Goal: Task Accomplishment & Management: Use online tool/utility

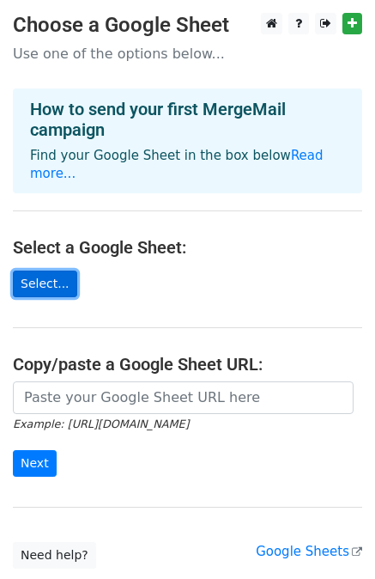
click at [58, 270] on link "Select..." at bounding box center [45, 283] width 64 height 27
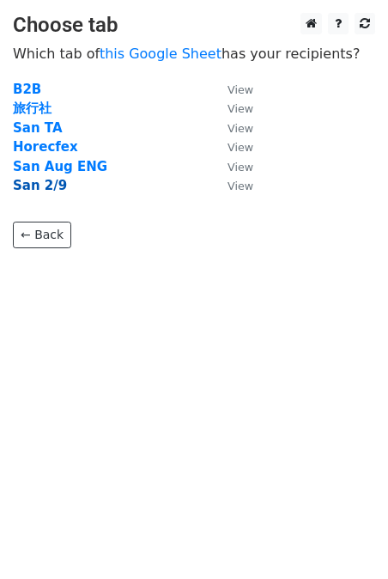
click at [37, 188] on strong "San 2/9" at bounding box center [40, 185] width 54 height 15
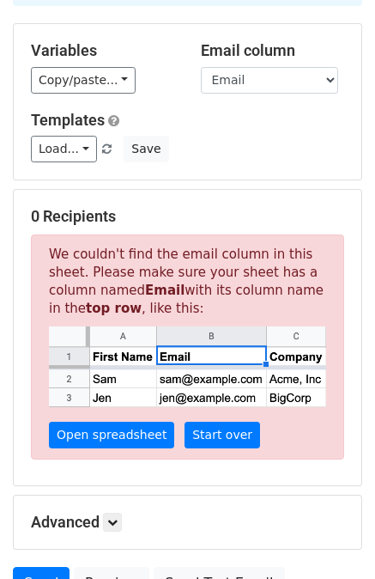
scroll to position [137, 0]
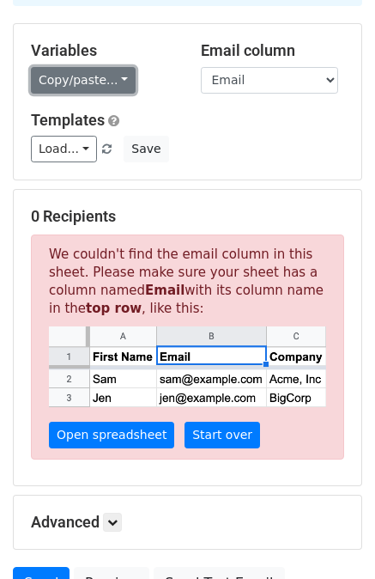
click at [106, 77] on link "Copy/paste..." at bounding box center [83, 80] width 105 height 27
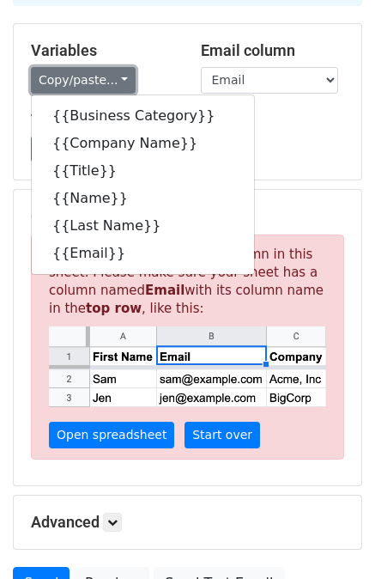
click at [106, 77] on link "Copy/paste..." at bounding box center [83, 80] width 105 height 27
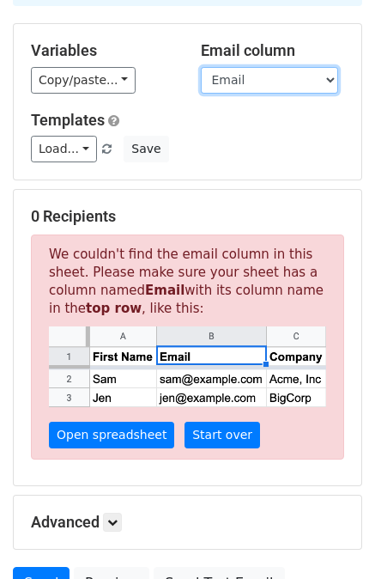
click at [228, 74] on select "Business Category Company Name Title Name Last Name Email" at bounding box center [269, 80] width 137 height 27
click at [201, 67] on select "Business Category Company Name Title Name Last Name Email" at bounding box center [269, 80] width 137 height 27
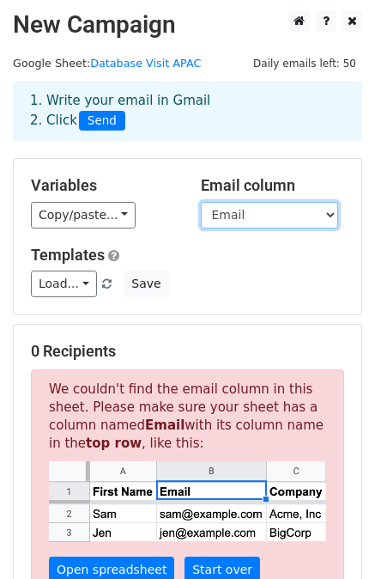
scroll to position [0, 0]
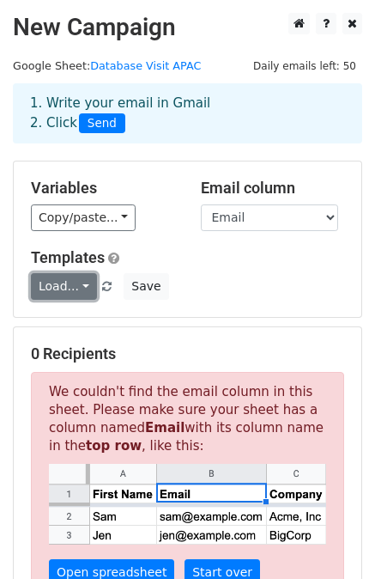
click at [77, 279] on link "Load..." at bounding box center [64, 286] width 66 height 27
click at [240, 281] on div "Load... No templates saved Save" at bounding box center [187, 286] width 339 height 27
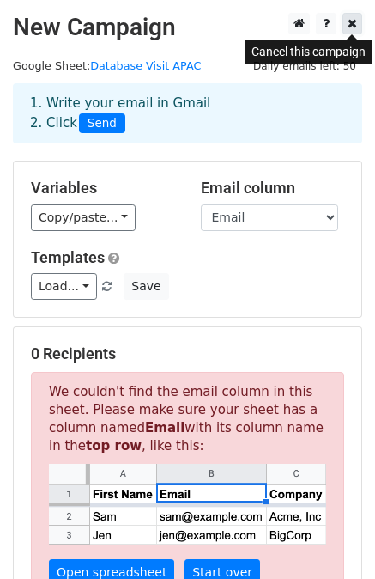
click at [355, 18] on icon at bounding box center [352, 23] width 9 height 12
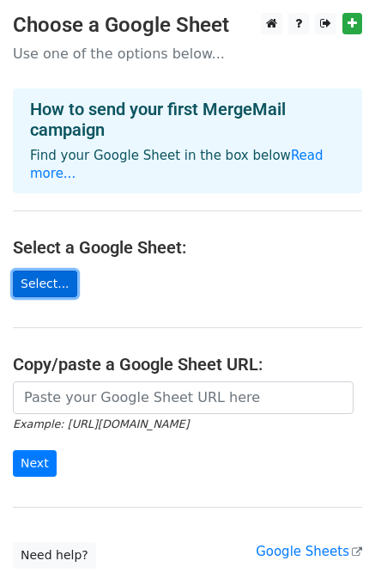
click at [57, 270] on link "Select..." at bounding box center [45, 283] width 64 height 27
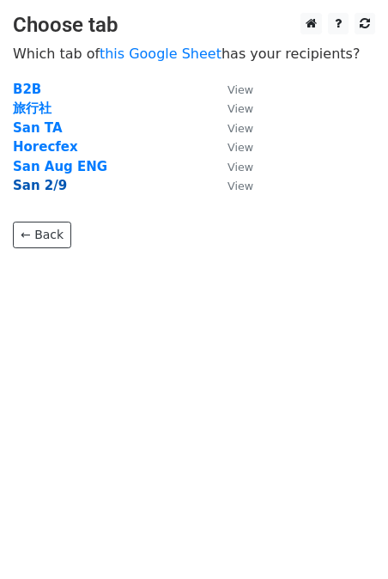
click at [45, 182] on strong "San 2/9" at bounding box center [40, 185] width 54 height 15
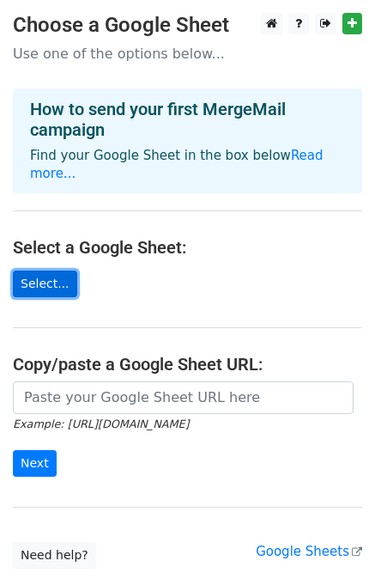
click at [46, 270] on link "Select..." at bounding box center [45, 283] width 64 height 27
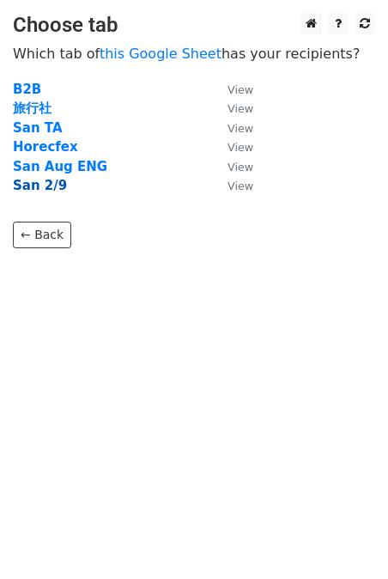
click at [27, 190] on strong "San 2/9" at bounding box center [40, 185] width 54 height 15
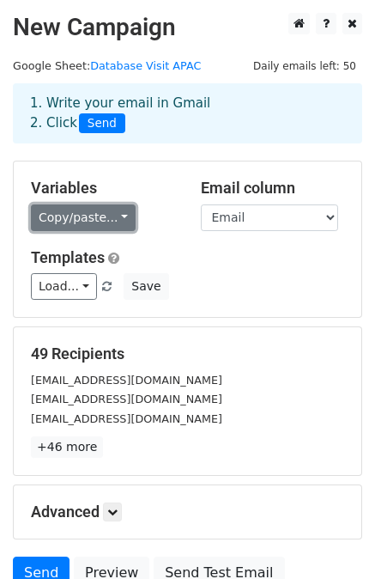
click at [100, 222] on link "Copy/paste..." at bounding box center [83, 217] width 105 height 27
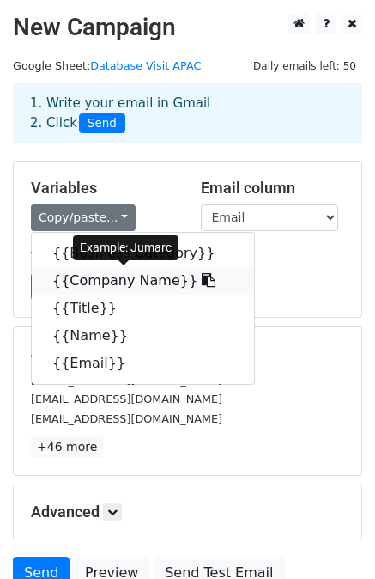
click at [202, 282] on icon at bounding box center [209, 280] width 14 height 14
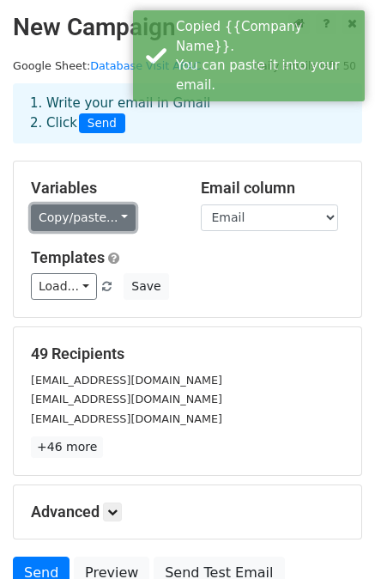
click at [48, 214] on link "Copy/paste..." at bounding box center [83, 217] width 105 height 27
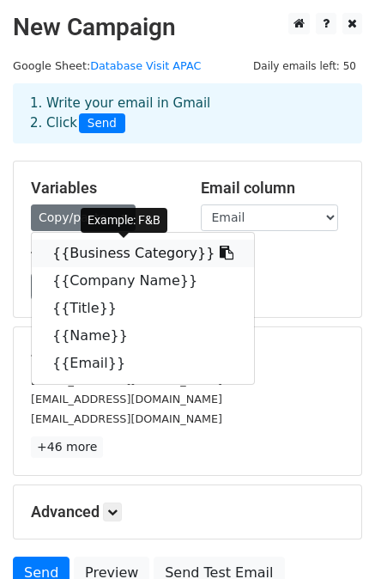
click at [64, 251] on link "{{Business Category}}" at bounding box center [143, 253] width 222 height 27
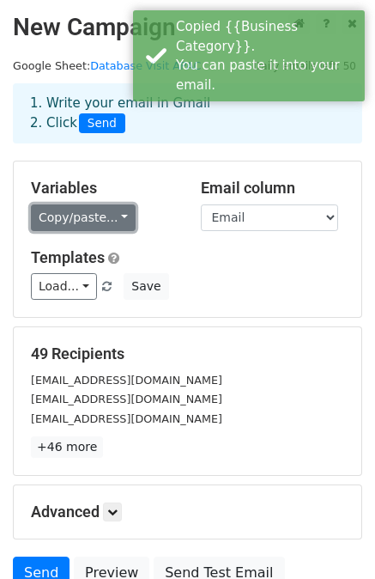
click at [110, 218] on link "Copy/paste..." at bounding box center [83, 217] width 105 height 27
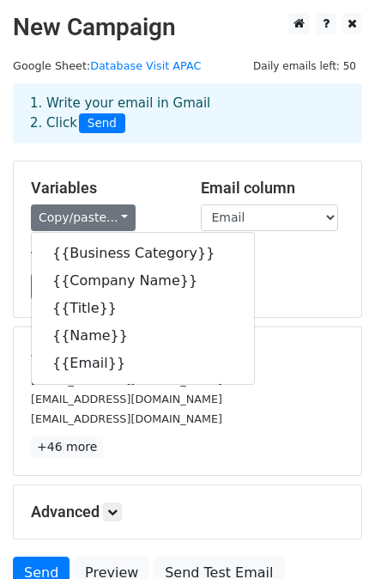
click at [282, 326] on div "49 Recipients contact@mongtasia.com omeatery80@gmail.com gao1@gaohanoi.vn +46 m…" at bounding box center [187, 400] width 349 height 149
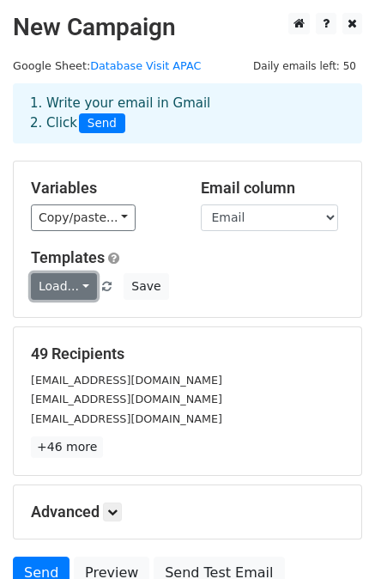
click at [73, 289] on link "Load..." at bounding box center [64, 286] width 66 height 27
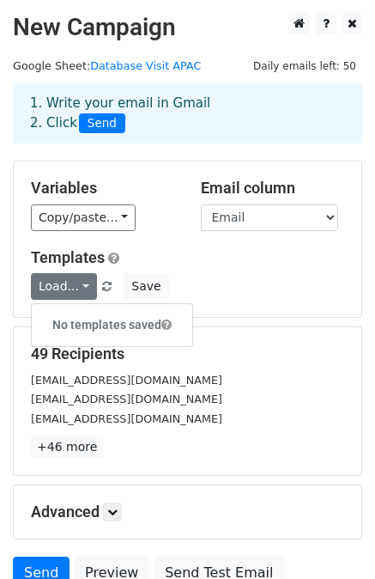
click at [258, 273] on div "Load... No templates saved Save" at bounding box center [187, 286] width 339 height 27
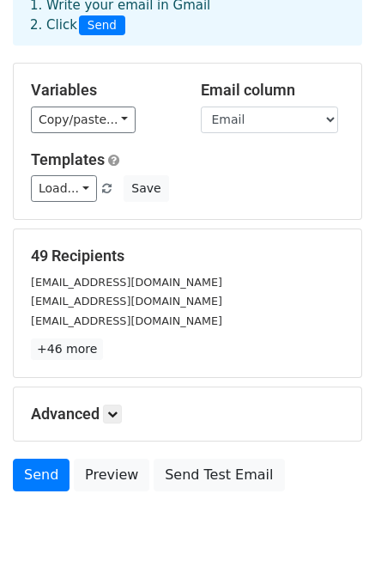
scroll to position [93, 0]
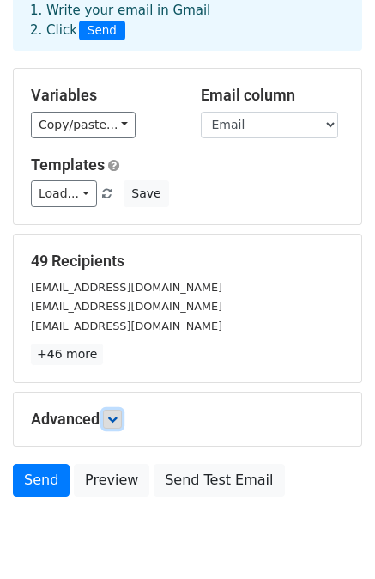
click at [122, 420] on link at bounding box center [112, 419] width 19 height 19
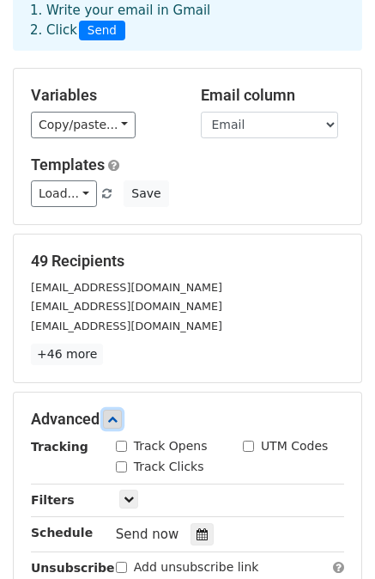
click at [122, 420] on link at bounding box center [112, 419] width 19 height 19
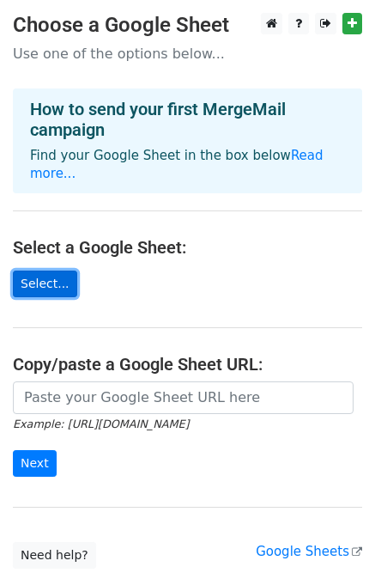
click at [35, 270] on link "Select..." at bounding box center [45, 283] width 64 height 27
click at [41, 270] on link "Select..." at bounding box center [45, 283] width 64 height 27
click at [40, 270] on link "Select..." at bounding box center [45, 283] width 64 height 27
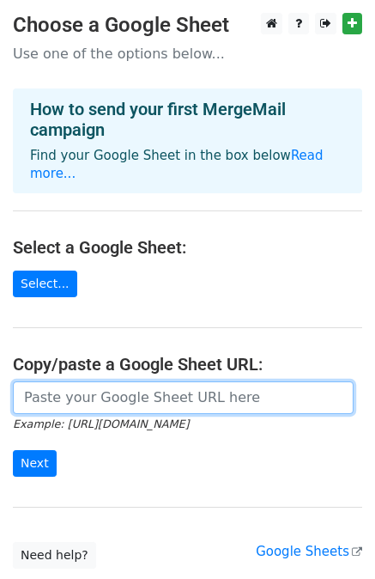
click at [82, 382] on input "url" at bounding box center [183, 397] width 341 height 33
paste input "https://docs.google.com/spreadsheets/d/1SSoooOJm_s1u_sDlUTuon5dzeJgHhXcZc89H5gc…"
type input "https://docs.google.com/spreadsheets/d/1SSoooOJm_s1u_sDlUTuon5dzeJgHhXcZc89H5gc…"
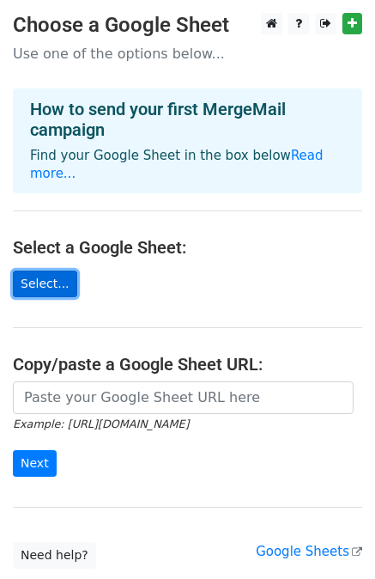
click at [28, 272] on link "Select..." at bounding box center [45, 283] width 64 height 27
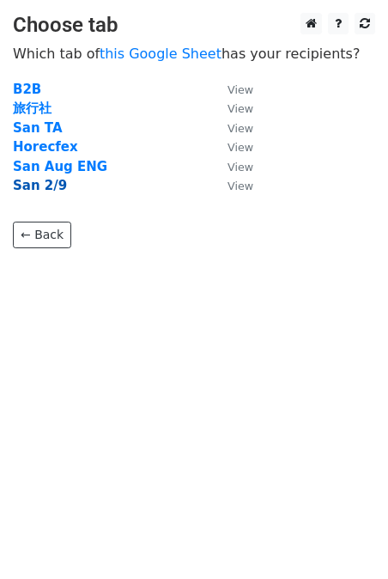
click at [33, 187] on strong "San 2/9" at bounding box center [40, 185] width 54 height 15
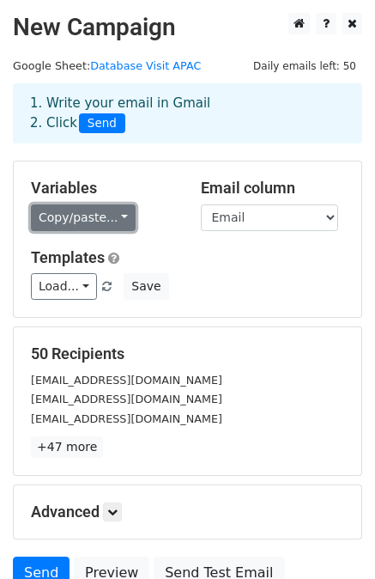
click at [111, 222] on link "Copy/paste..." at bounding box center [83, 217] width 105 height 27
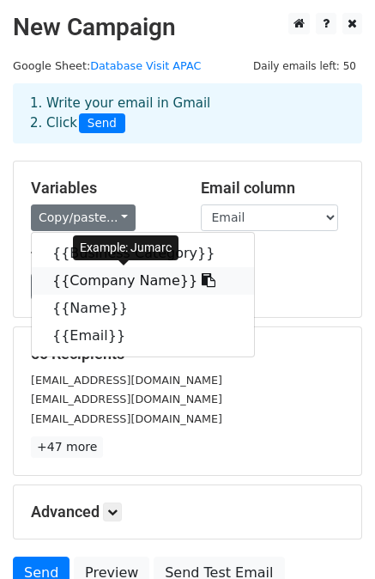
click at [202, 279] on icon at bounding box center [209, 280] width 14 height 14
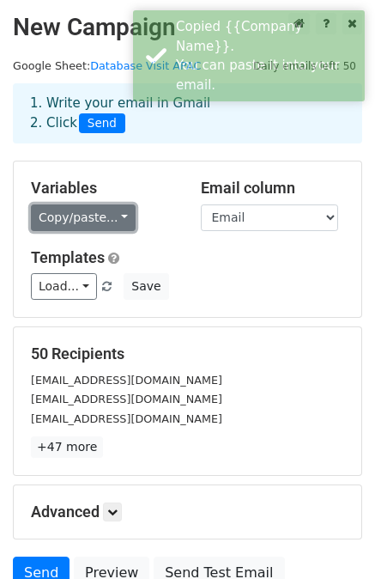
click at [110, 215] on link "Copy/paste..." at bounding box center [83, 217] width 105 height 27
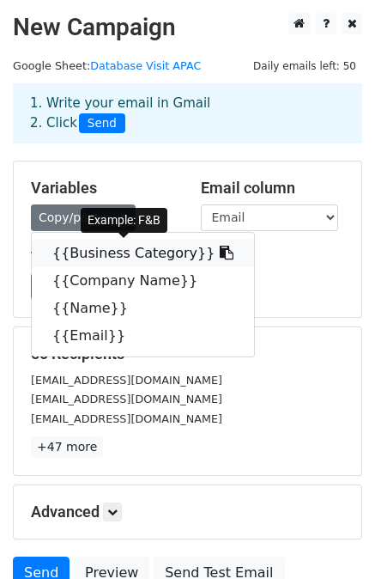
click at [71, 258] on link "{{Business Category}}" at bounding box center [143, 253] width 222 height 27
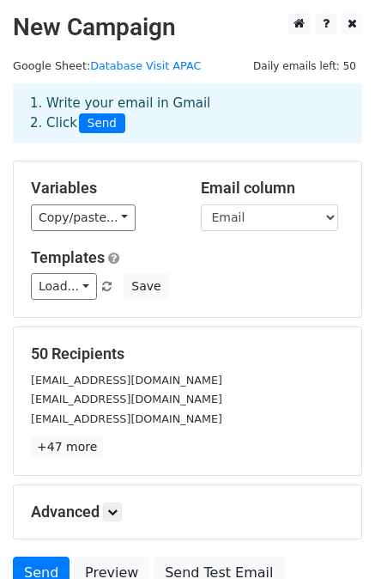
scroll to position [155, 0]
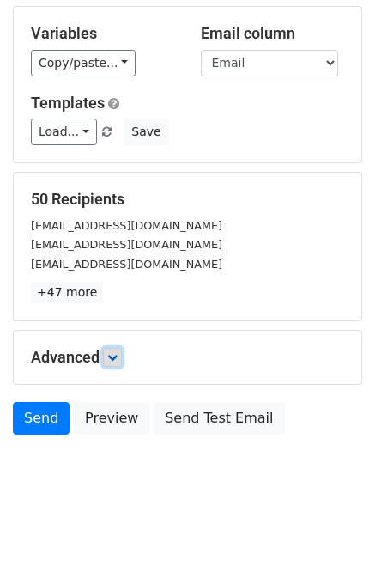
click at [118, 360] on icon at bounding box center [112, 357] width 10 height 10
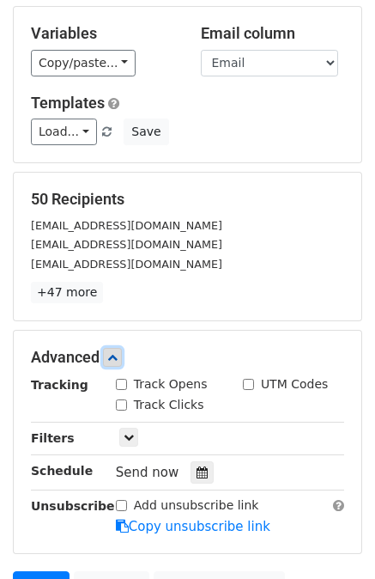
scroll to position [321, 0]
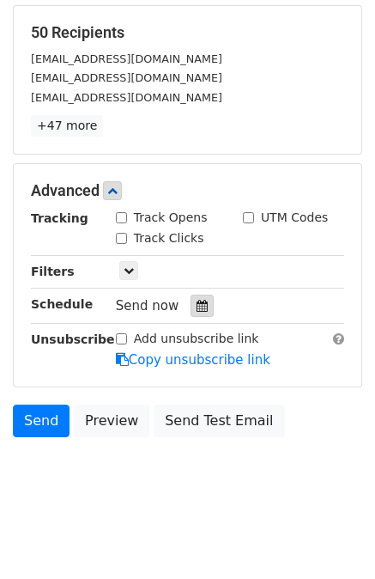
click at [197, 300] on icon at bounding box center [202, 306] width 11 height 12
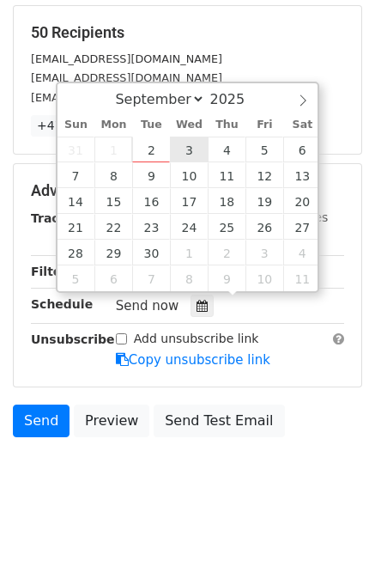
type input "2025-09-03 12:00"
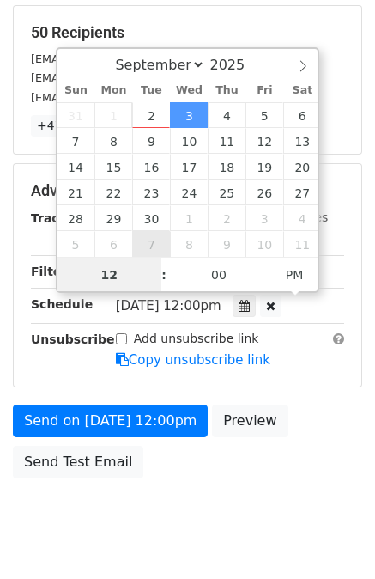
scroll to position [294, 0]
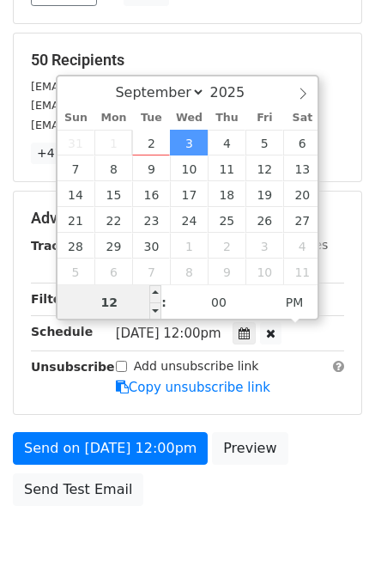
click at [114, 303] on body "New Campaign Daily emails left: 50 Google Sheet: Database Visit APAC 1. Write y…" at bounding box center [187, 151] width 375 height 864
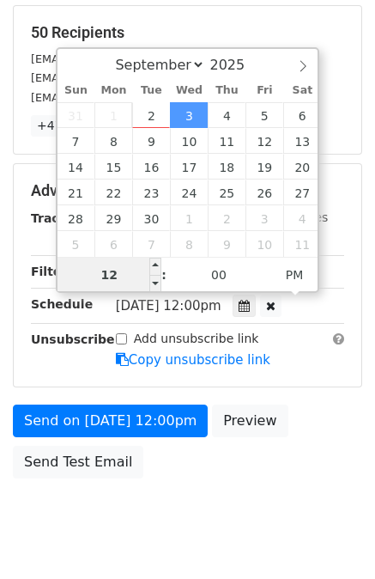
drag, startPoint x: 118, startPoint y: 272, endPoint x: 96, endPoint y: 271, distance: 22.3
click at [96, 271] on input "12" at bounding box center [110, 275] width 105 height 34
type input "8"
type input "2025-09-03 08:00"
type input "08"
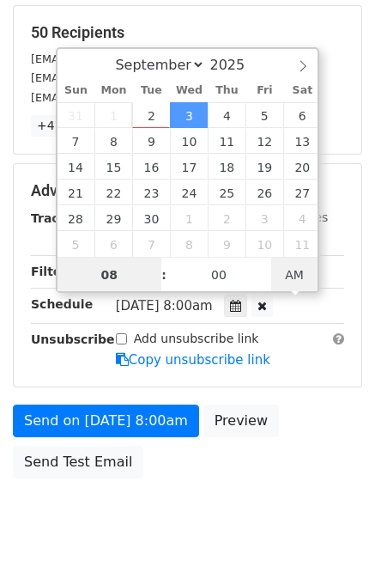
click at [297, 274] on span "AM" at bounding box center [294, 275] width 47 height 34
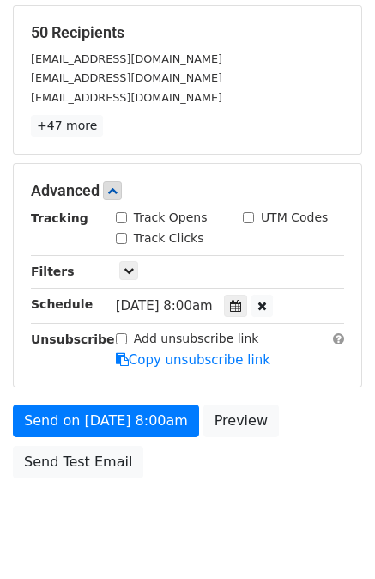
click at [292, 382] on div "Advanced Tracking Track Opens UTM Codes Track Clicks Filters Only include sprea…" at bounding box center [188, 275] width 348 height 222
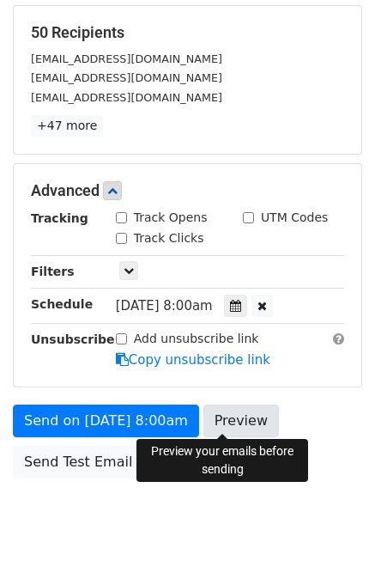
click at [234, 417] on link "Preview" at bounding box center [241, 420] width 76 height 33
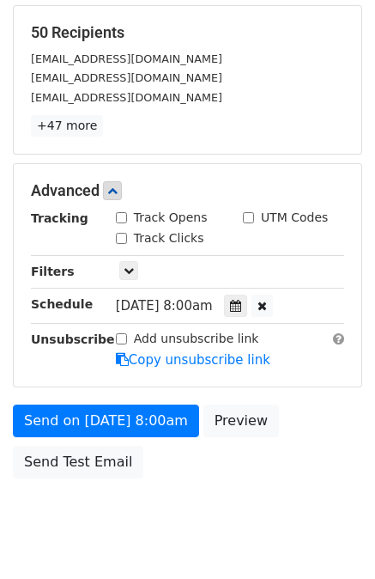
scroll to position [0, 0]
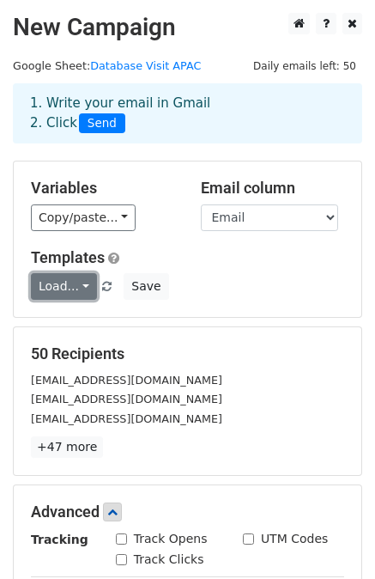
click at [81, 282] on link "Load..." at bounding box center [64, 286] width 66 height 27
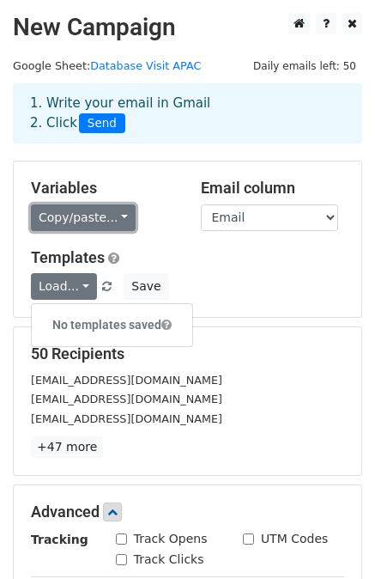
click at [115, 218] on link "Copy/paste..." at bounding box center [83, 217] width 105 height 27
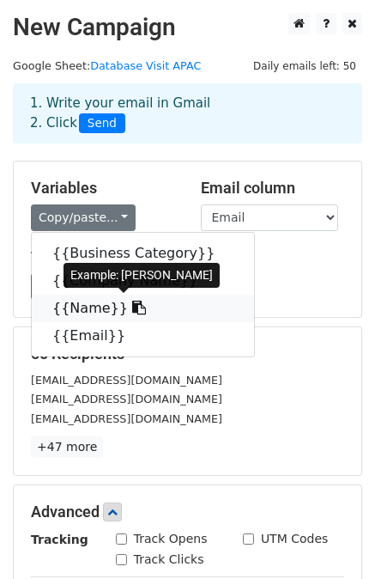
click at [132, 309] on icon at bounding box center [139, 307] width 14 height 14
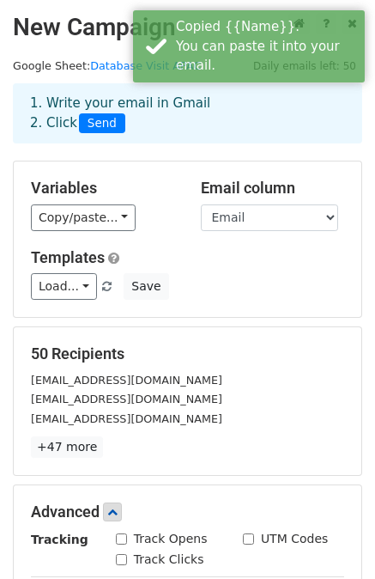
scroll to position [362, 0]
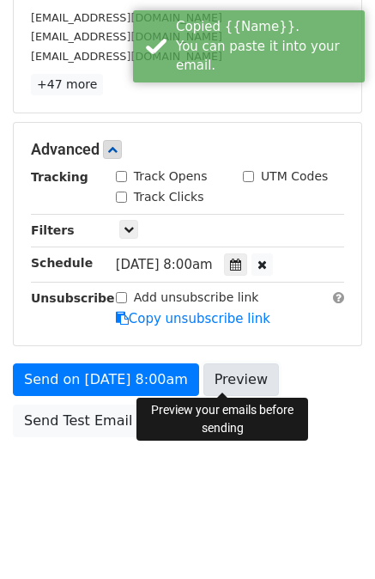
click at [228, 378] on link "Preview" at bounding box center [241, 379] width 76 height 33
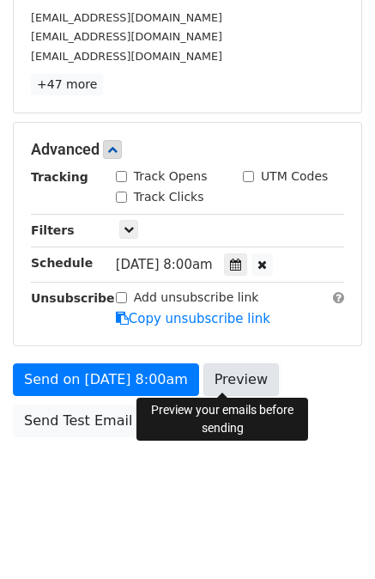
click at [233, 374] on link "Preview" at bounding box center [241, 379] width 76 height 33
click at [230, 375] on link "Preview" at bounding box center [241, 379] width 76 height 33
click at [250, 379] on link "Preview" at bounding box center [241, 379] width 76 height 33
click at [223, 370] on link "Preview" at bounding box center [241, 379] width 76 height 33
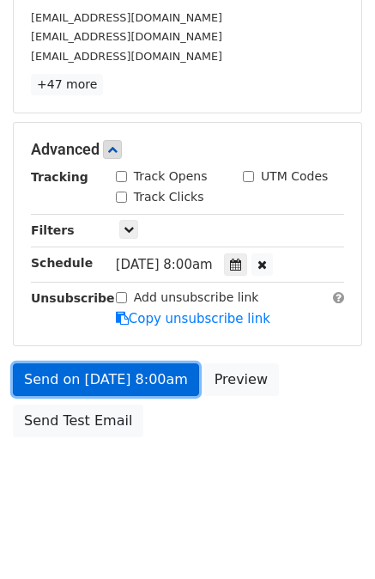
click at [100, 380] on link "Send on Sep 3 at 8:00am" at bounding box center [106, 379] width 186 height 33
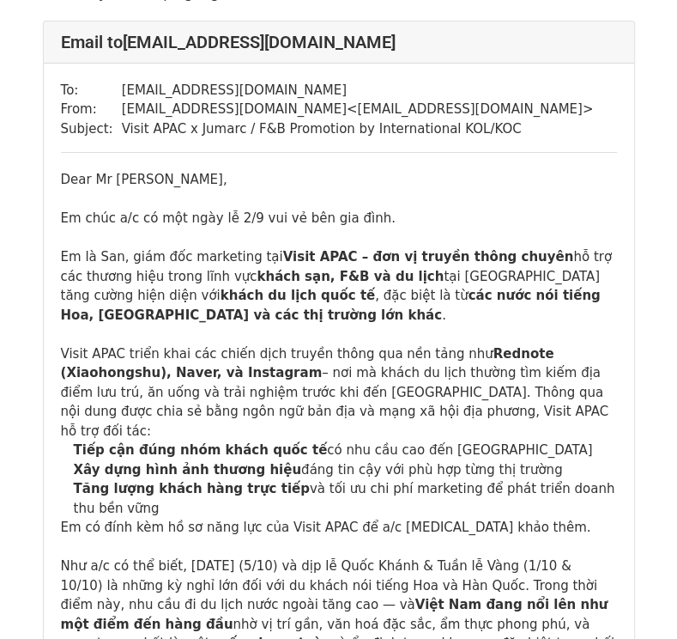
scroll to position [106, 0]
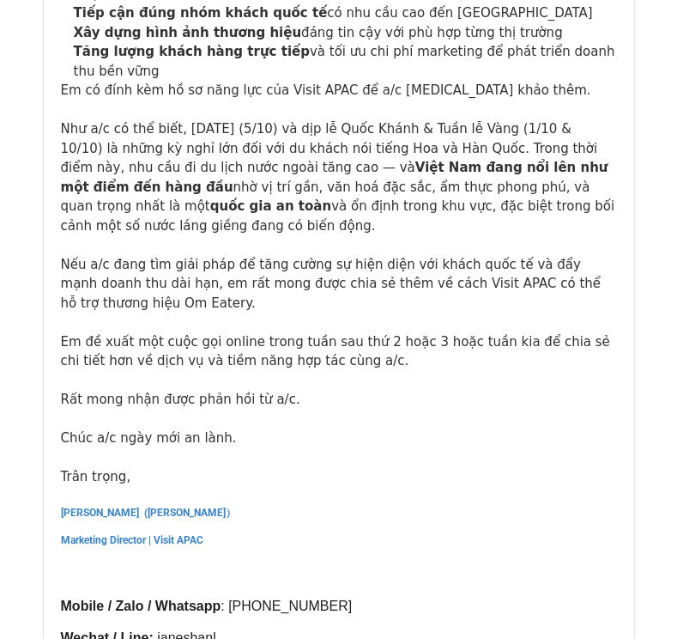
scroll to position [1892, 0]
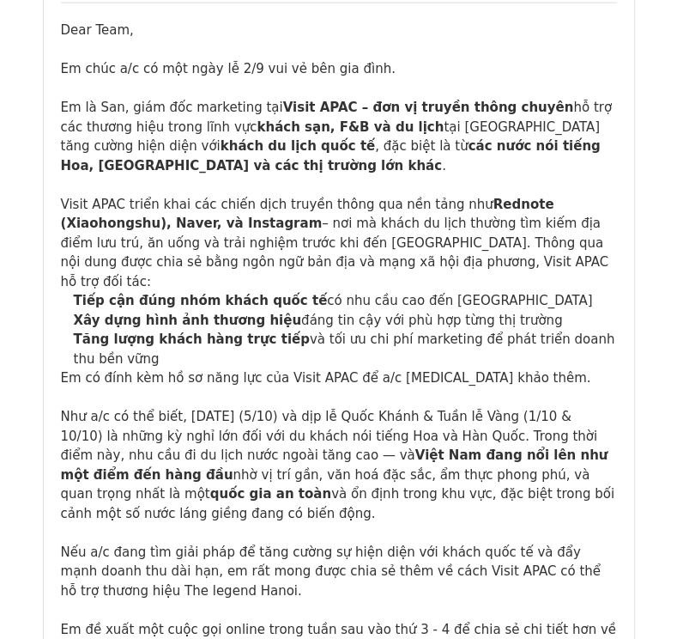
scroll to position [5488, 0]
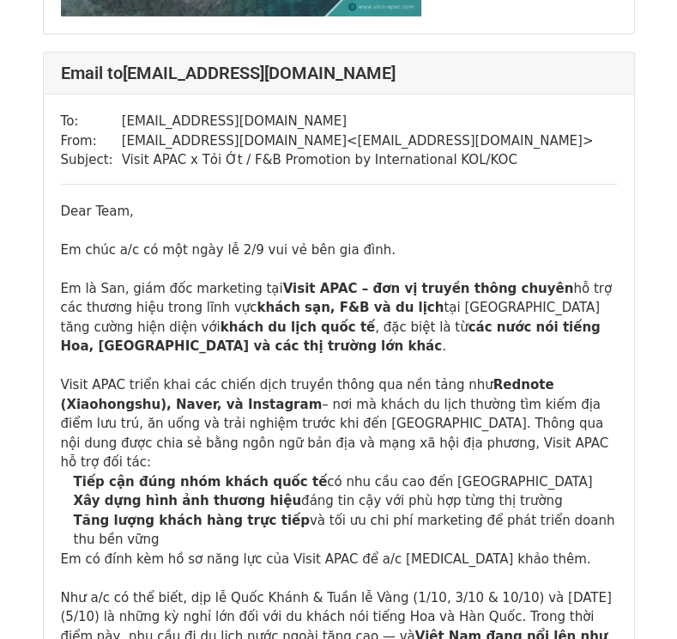
scroll to position [4001, 0]
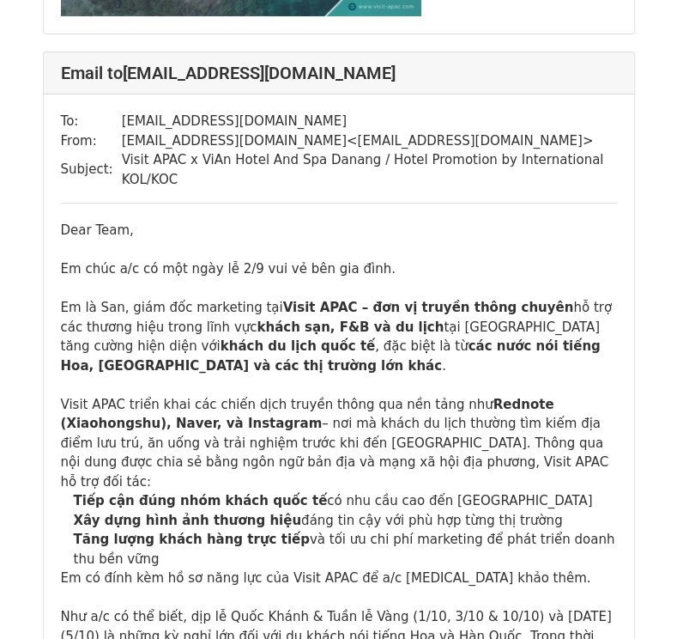
scroll to position [6288, 0]
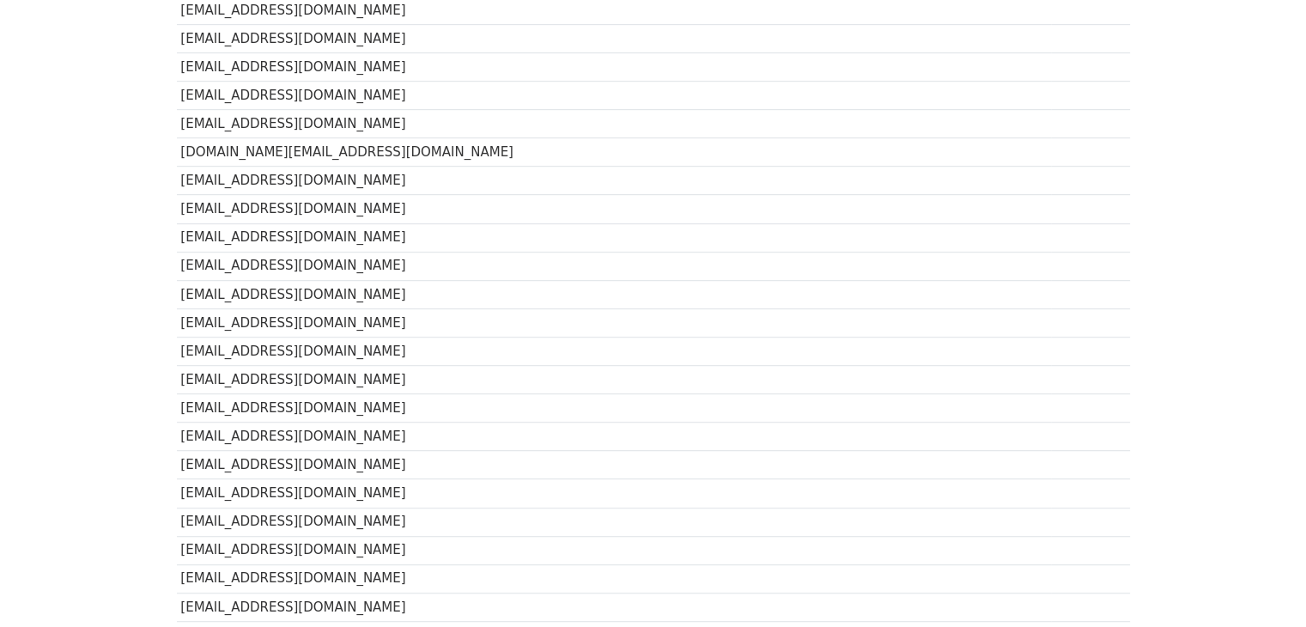
scroll to position [1237, 0]
